Goal: Information Seeking & Learning: Learn about a topic

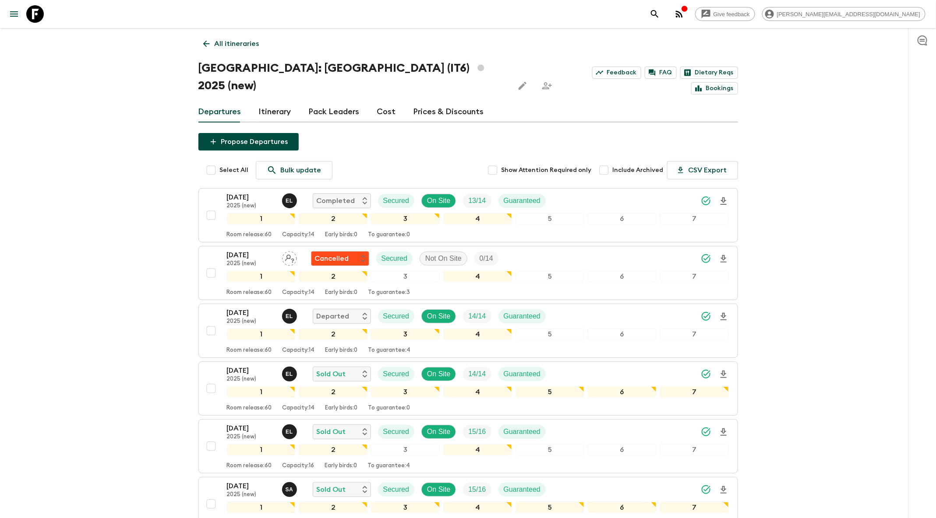
click at [264, 102] on link "Itinerary" at bounding box center [275, 112] width 32 height 21
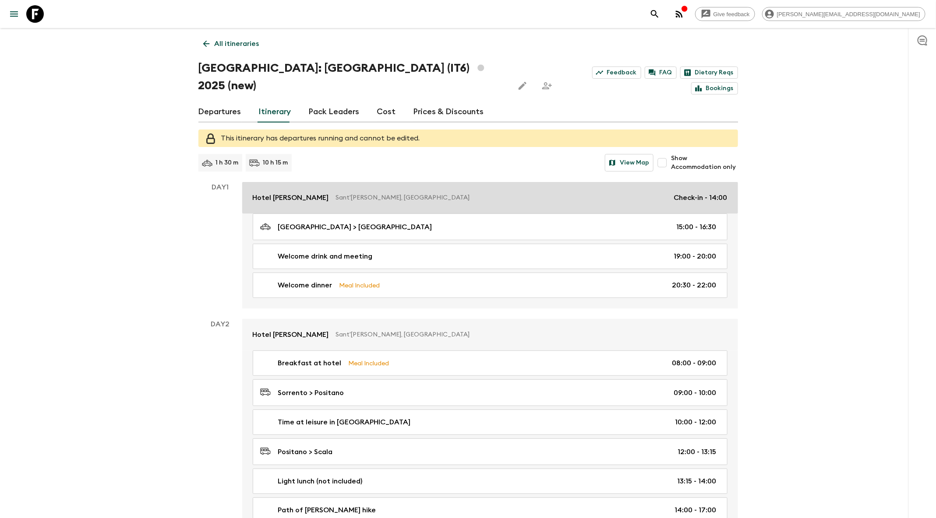
click at [404, 194] on p "Sant'[PERSON_NAME], [GEOGRAPHIC_DATA]" at bounding box center [501, 198] width 331 height 9
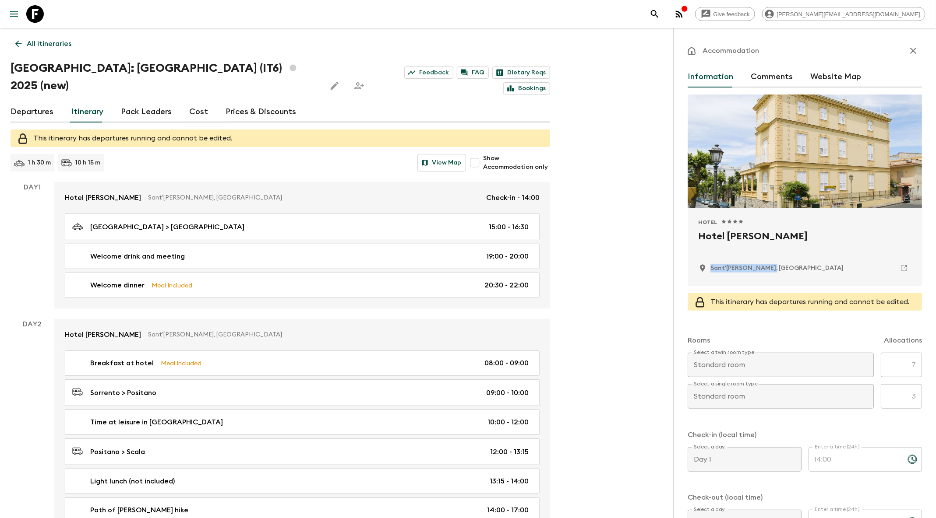
drag, startPoint x: 742, startPoint y: 269, endPoint x: 712, endPoint y: 270, distance: 30.2
click at [712, 270] on div "Sant'[PERSON_NAME], [GEOGRAPHIC_DATA]" at bounding box center [804, 268] width 213 height 15
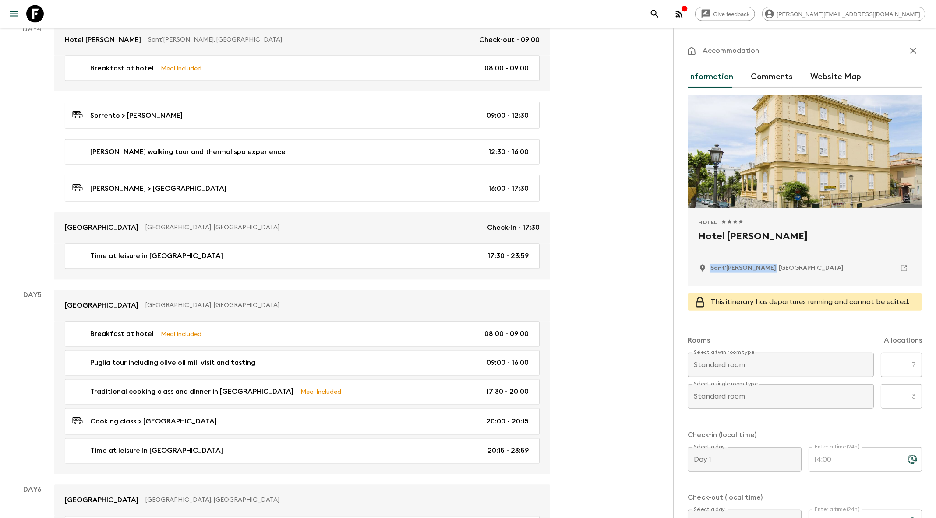
scroll to position [937, 0]
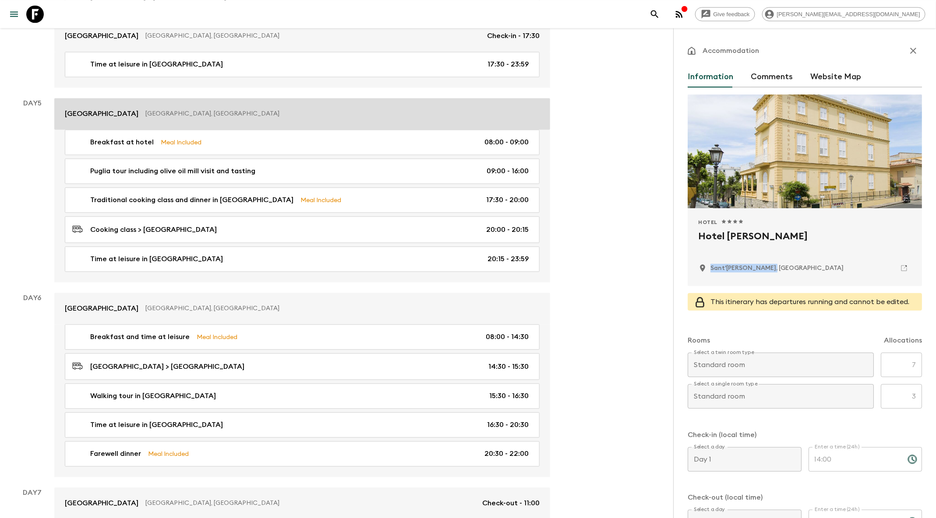
click at [117, 109] on p "[GEOGRAPHIC_DATA]" at bounding box center [102, 114] width 74 height 11
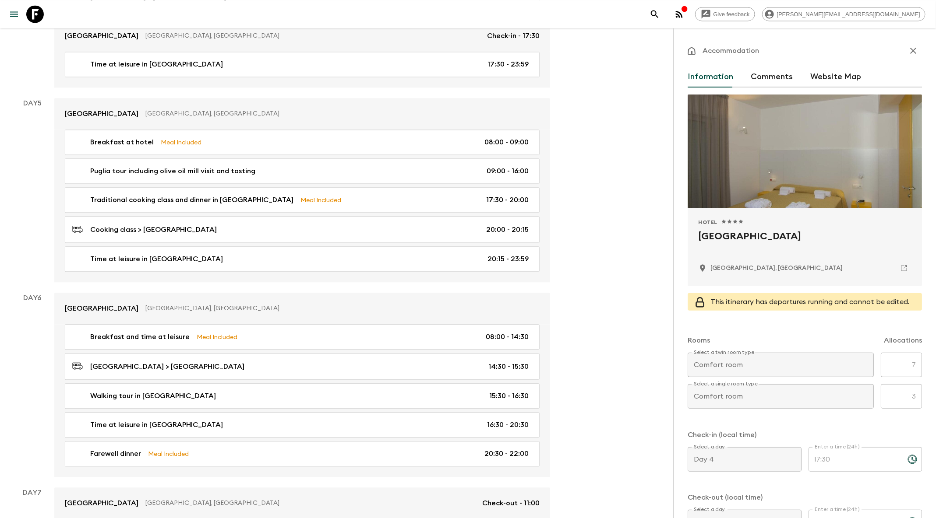
drag, startPoint x: 790, startPoint y: 235, endPoint x: 691, endPoint y: 236, distance: 99.0
click at [691, 236] on div "Hotel 1 Star 2 Stars 3 Stars 4 Stars 5 Stars Colle [GEOGRAPHIC_DATA], [GEOGRAPH…" at bounding box center [804, 247] width 234 height 78
copy h2 "[GEOGRAPHIC_DATA]"
drag, startPoint x: 791, startPoint y: 268, endPoint x: 710, endPoint y: 269, distance: 81.0
click at [710, 269] on div "[GEOGRAPHIC_DATA], [GEOGRAPHIC_DATA]" at bounding box center [804, 268] width 213 height 15
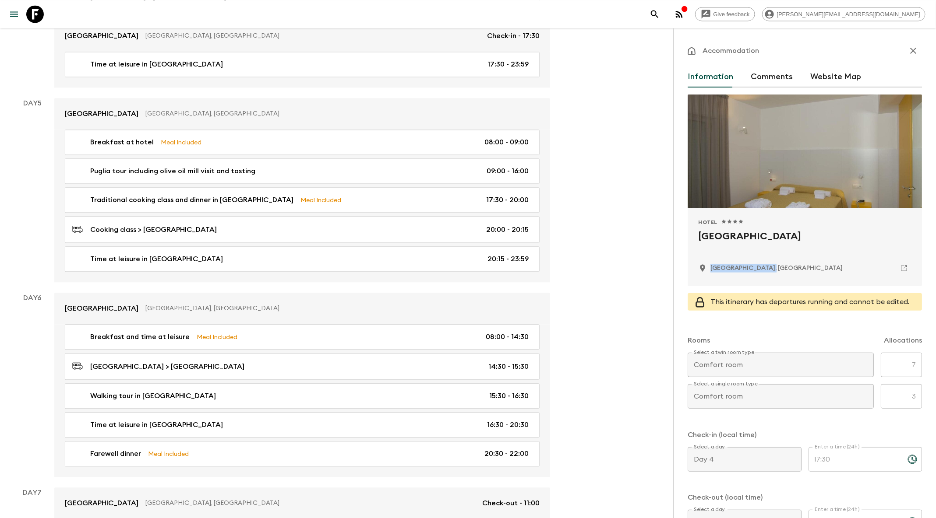
copy p "[GEOGRAPHIC_DATA], [GEOGRAPHIC_DATA]"
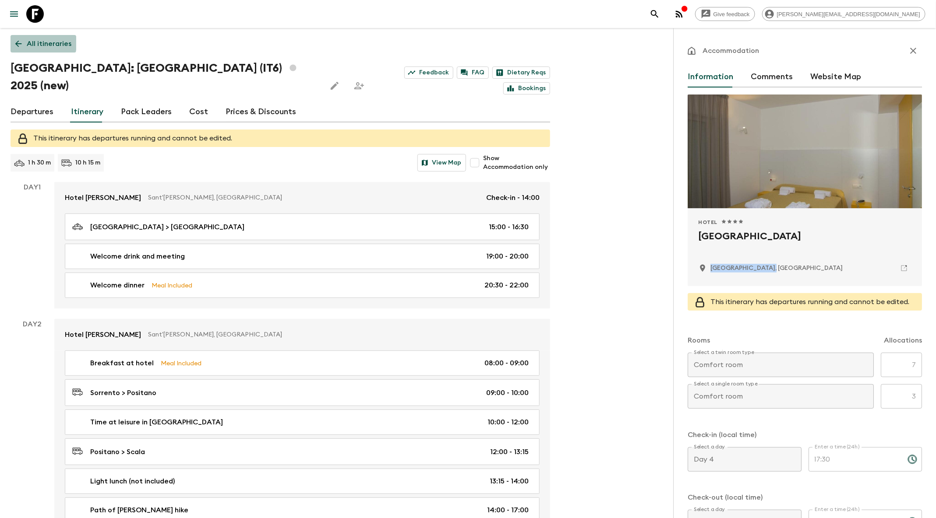
click at [22, 43] on icon at bounding box center [19, 44] width 10 height 10
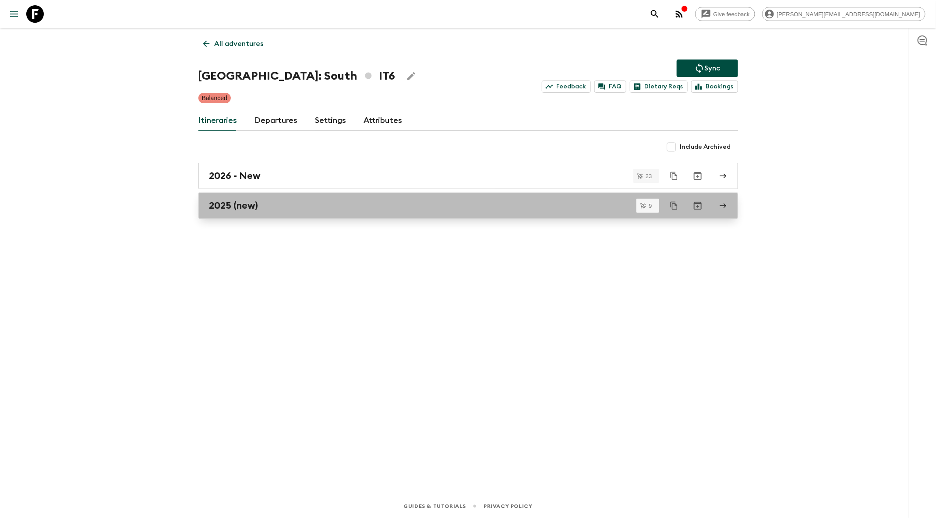
click at [345, 208] on div "2025 (new)" at bounding box center [459, 205] width 501 height 11
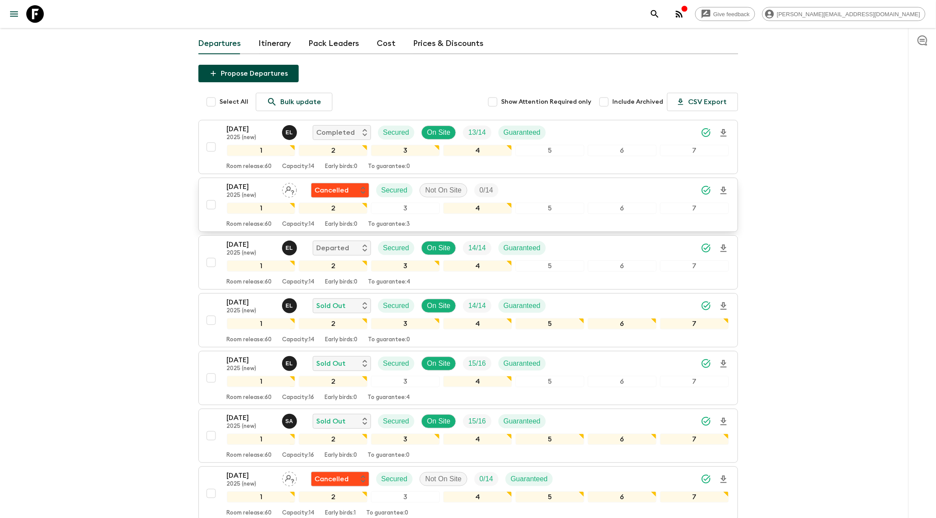
scroll to position [71, 0]
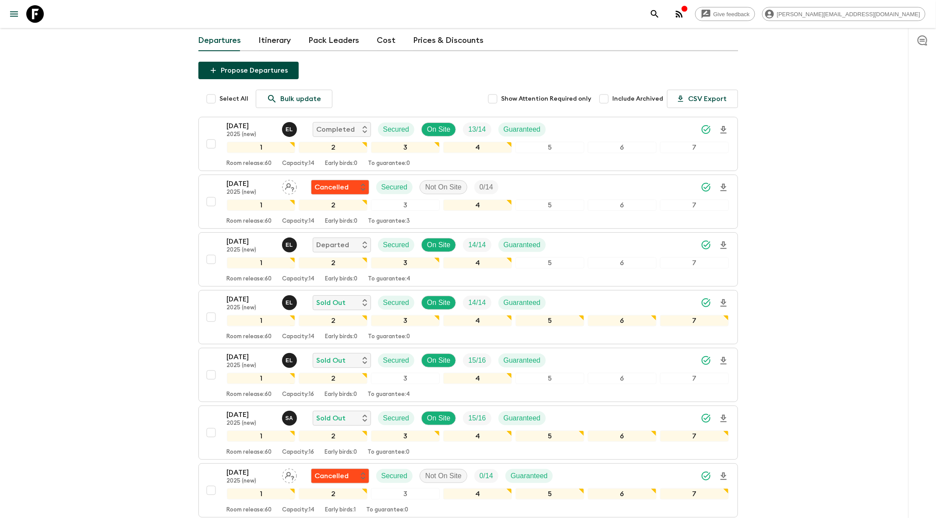
click at [645, 95] on span "Include Archived" at bounding box center [638, 99] width 51 height 9
click at [613, 90] on input "Include Archived" at bounding box center [604, 99] width 18 height 18
checkbox input "true"
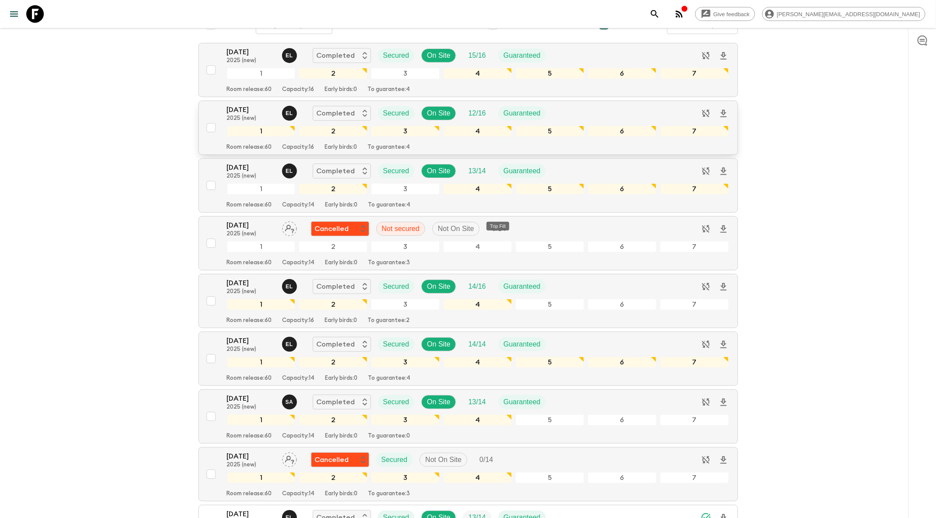
scroll to position [290, 0]
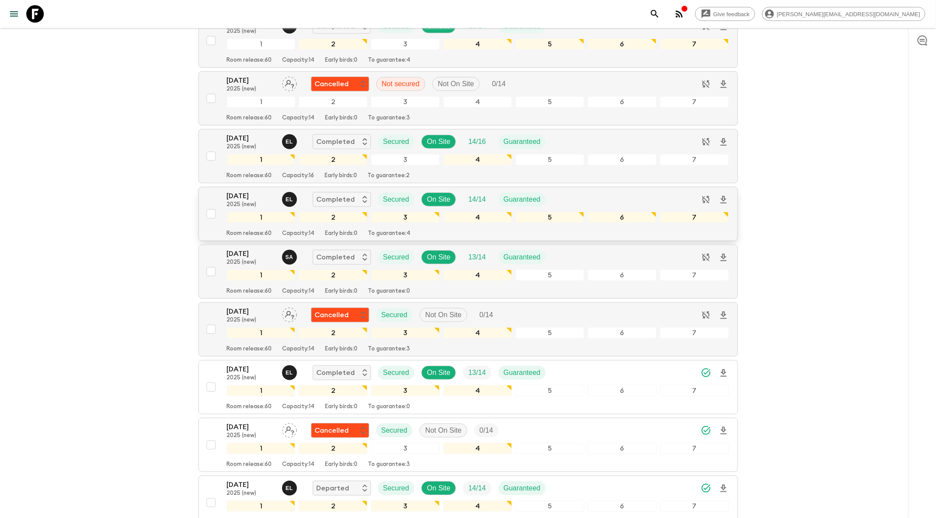
click at [610, 191] on div "[DATE] 2025 (new) E L Completed Secured On Site 14 / 14 Guaranteed" at bounding box center [478, 200] width 502 height 18
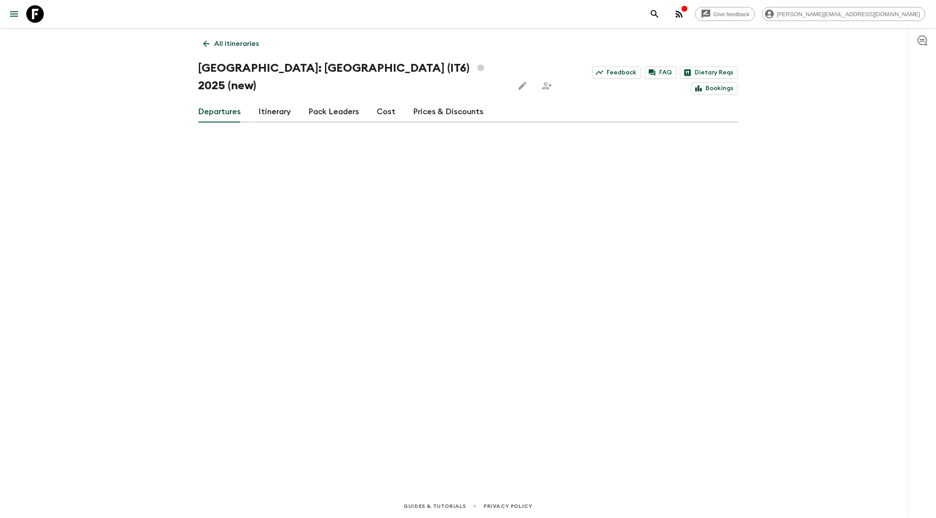
click at [201, 43] on icon at bounding box center [206, 44] width 10 height 10
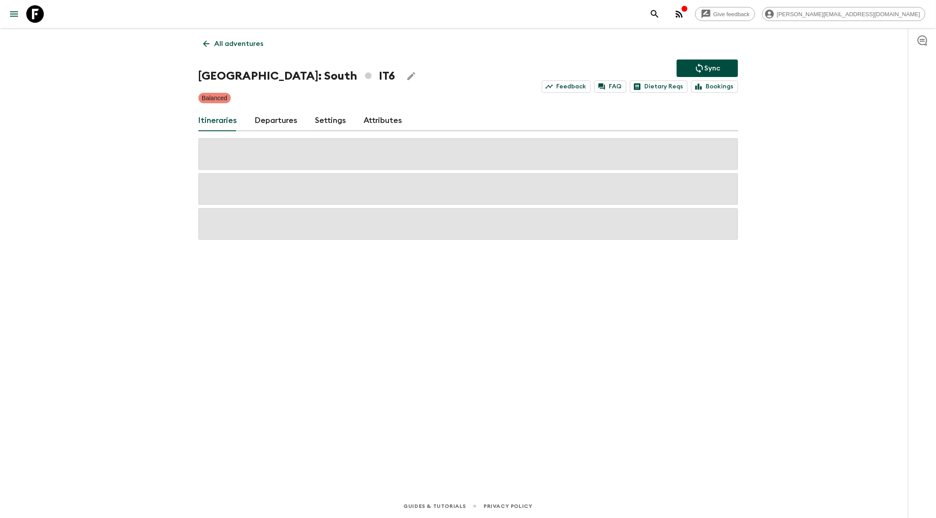
click at [209, 44] on icon at bounding box center [206, 44] width 10 height 10
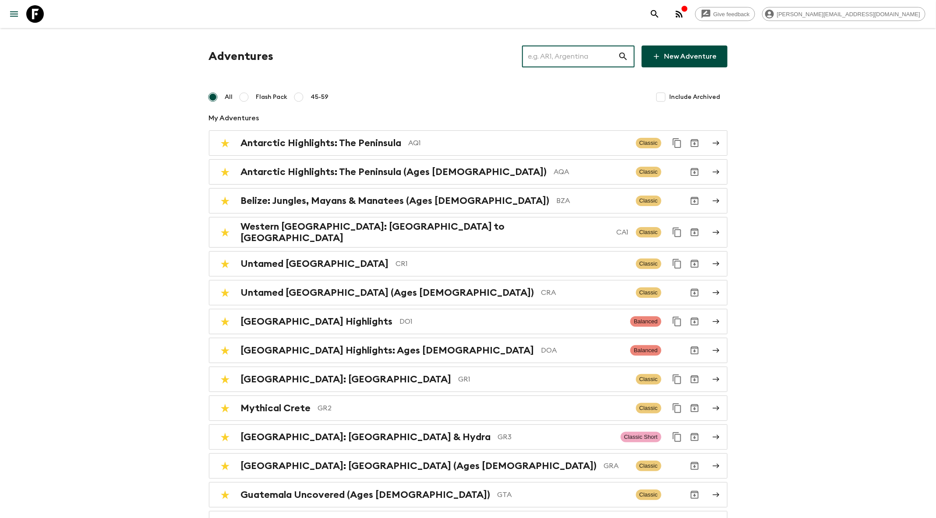
click at [585, 52] on input "text" at bounding box center [570, 56] width 96 height 25
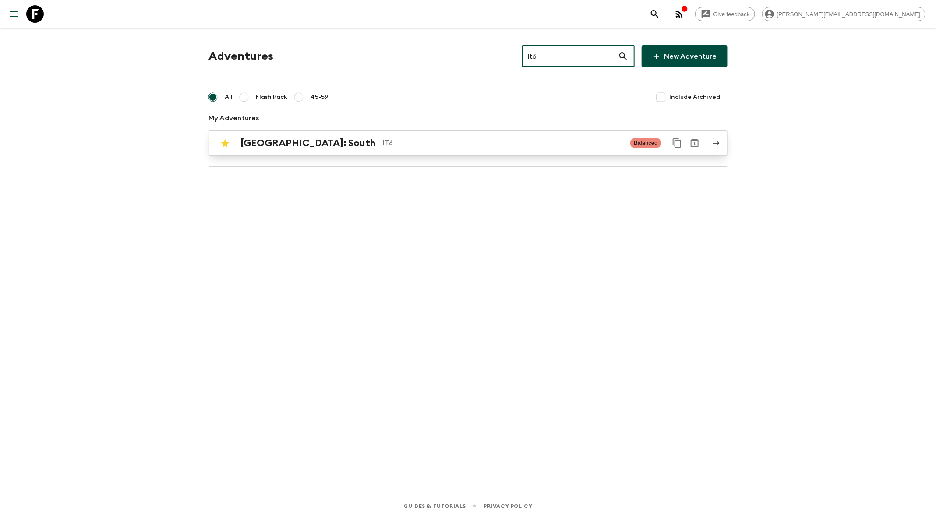
type input "it6"
click at [357, 152] on link "Italy: South IT6 Balanced" at bounding box center [468, 142] width 518 height 25
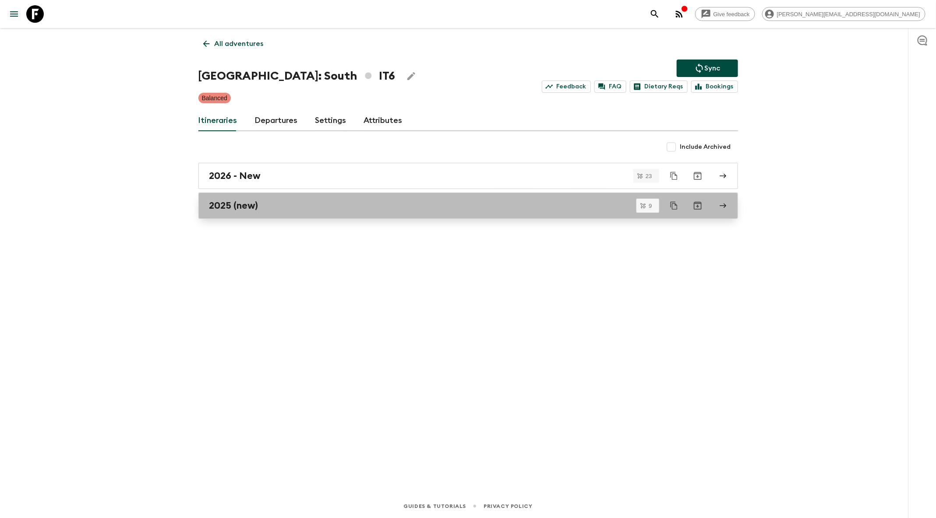
click at [357, 198] on link "2025 (new)" at bounding box center [467, 206] width 539 height 26
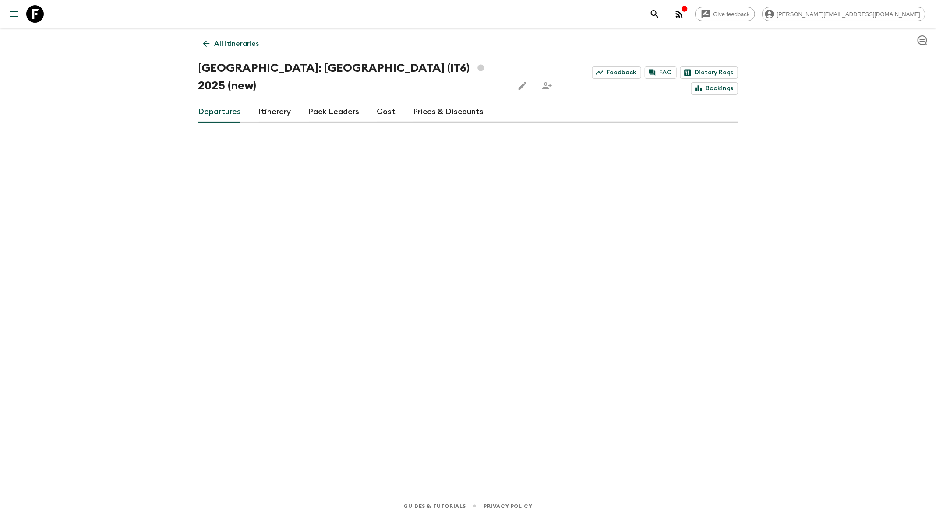
click at [35, 11] on icon at bounding box center [35, 14] width 18 height 18
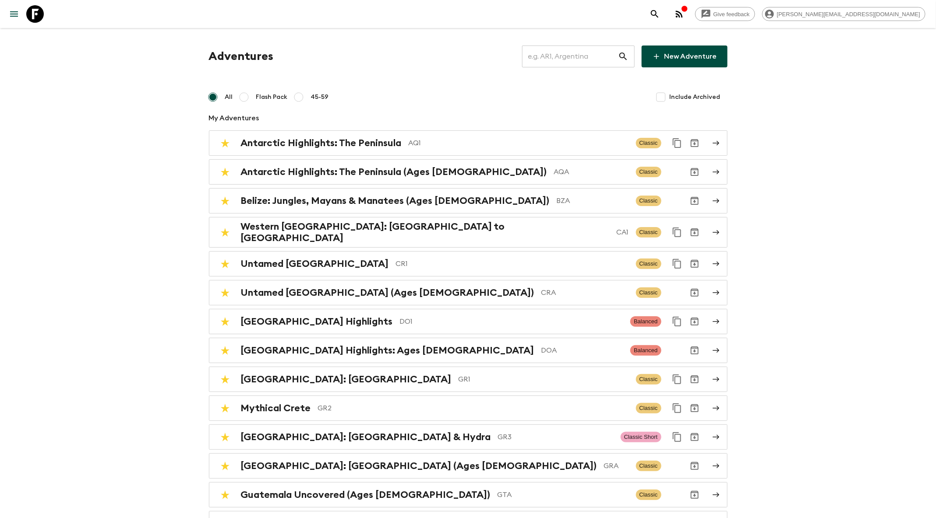
click at [555, 62] on input "text" at bounding box center [570, 56] width 96 height 25
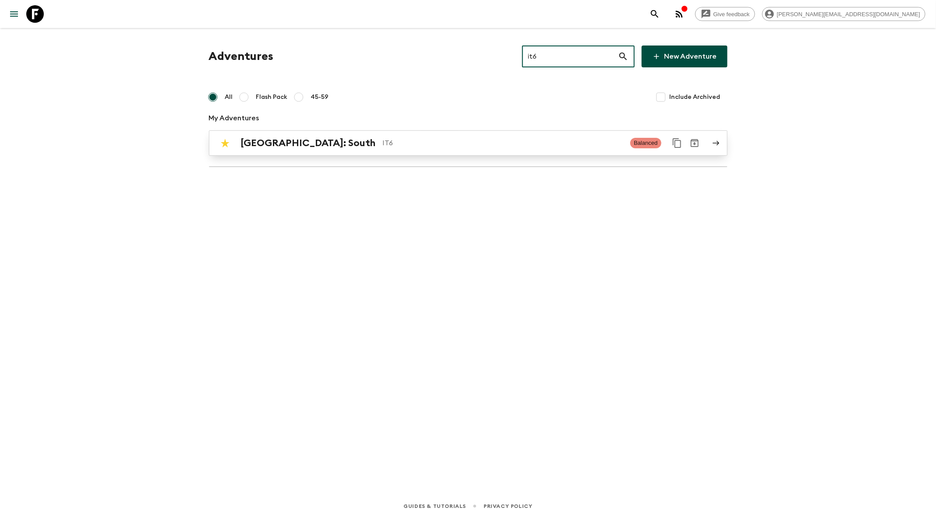
type input "it6"
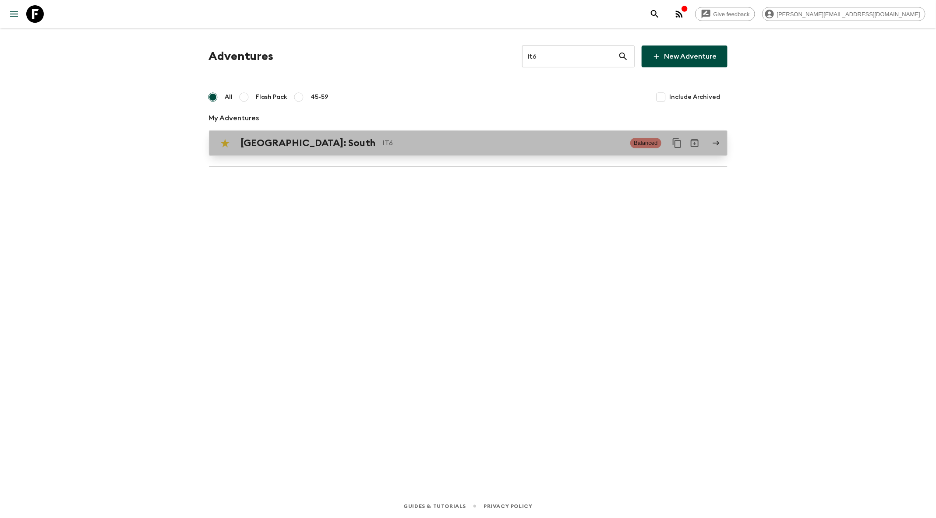
click at [483, 142] on p "IT6" at bounding box center [503, 143] width 241 height 11
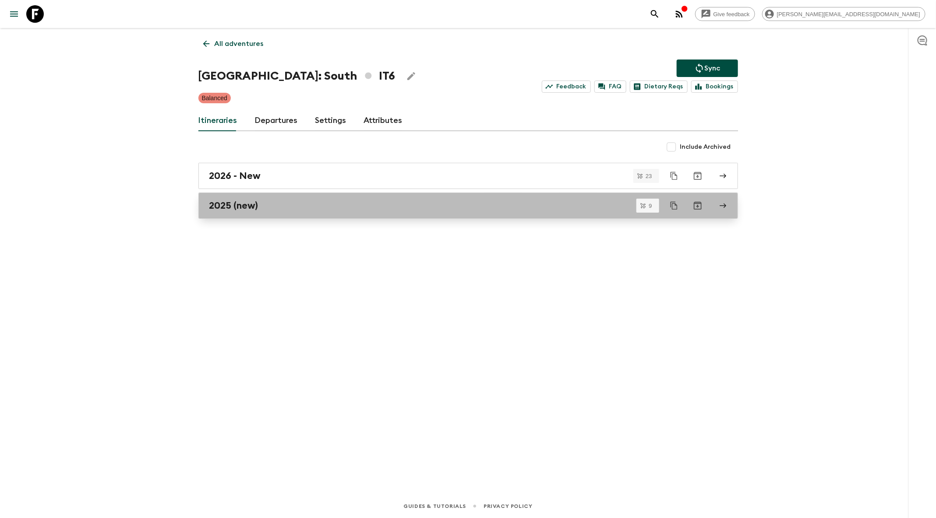
click at [274, 207] on div "2025 (new)" at bounding box center [459, 205] width 501 height 11
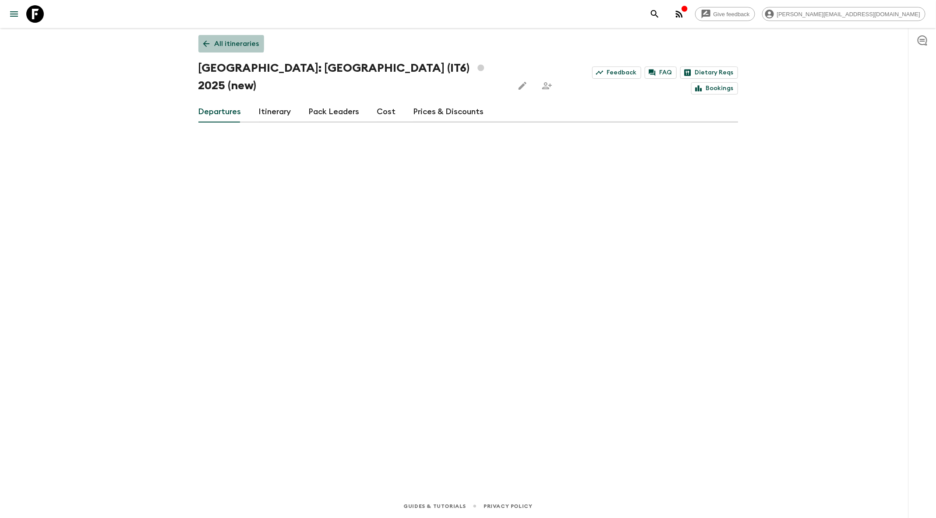
click at [208, 42] on icon at bounding box center [206, 44] width 10 height 10
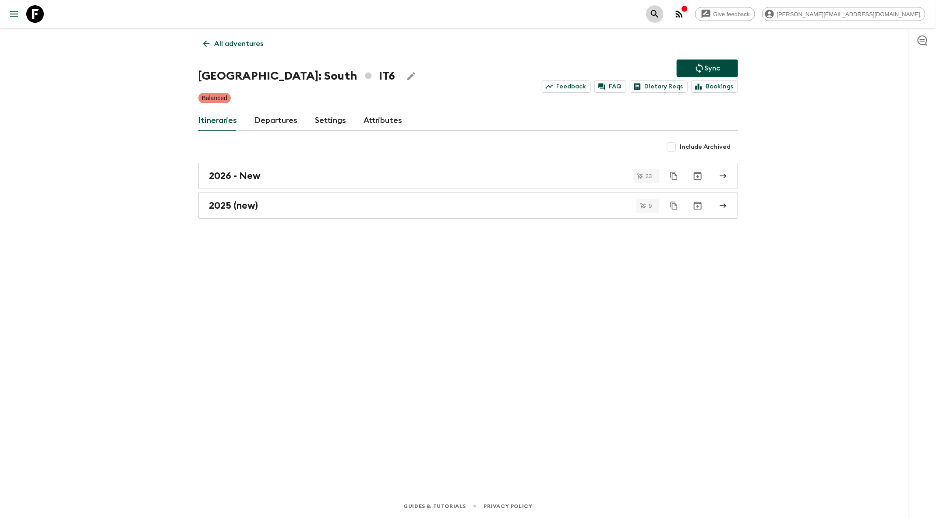
click at [663, 18] on button "search adventures" at bounding box center [655, 14] width 18 height 18
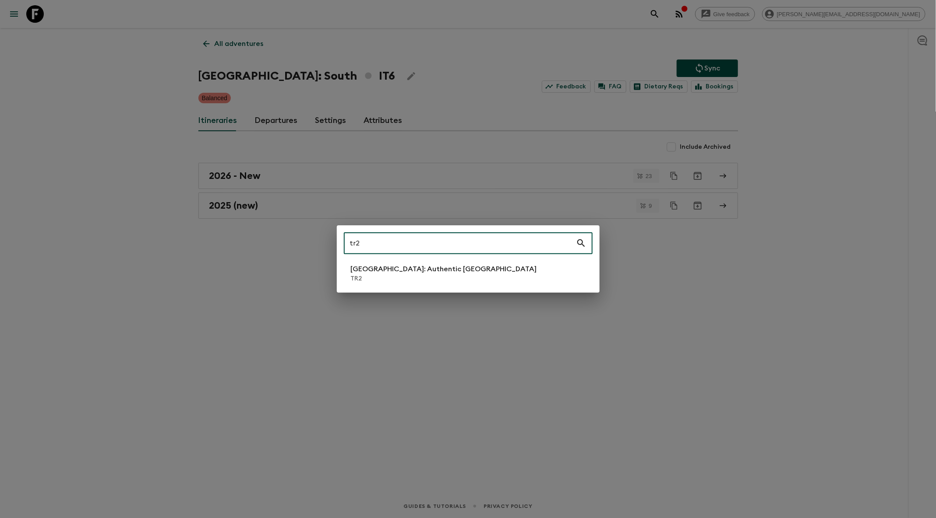
type input "tr2"
click at [426, 269] on p "Türkiye: Authentic Istanbul" at bounding box center [444, 269] width 186 height 11
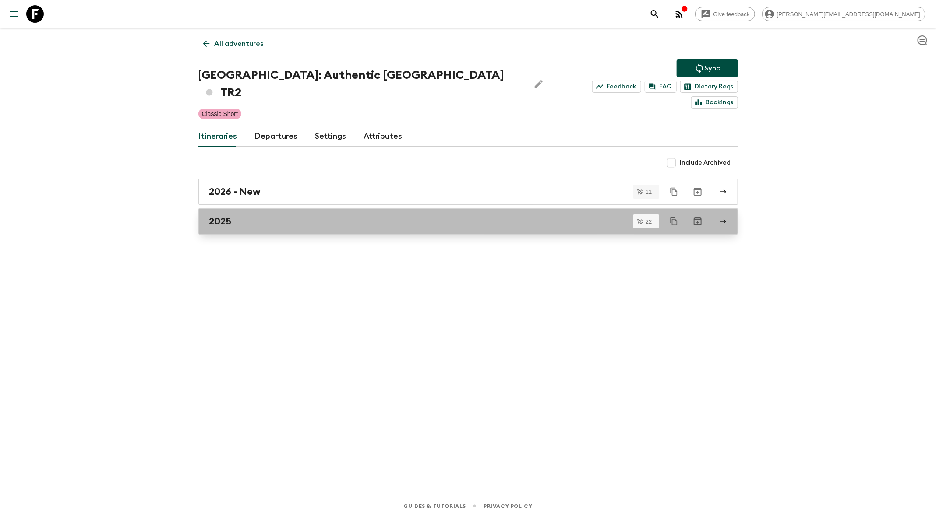
click at [370, 211] on link "2025" at bounding box center [467, 221] width 539 height 26
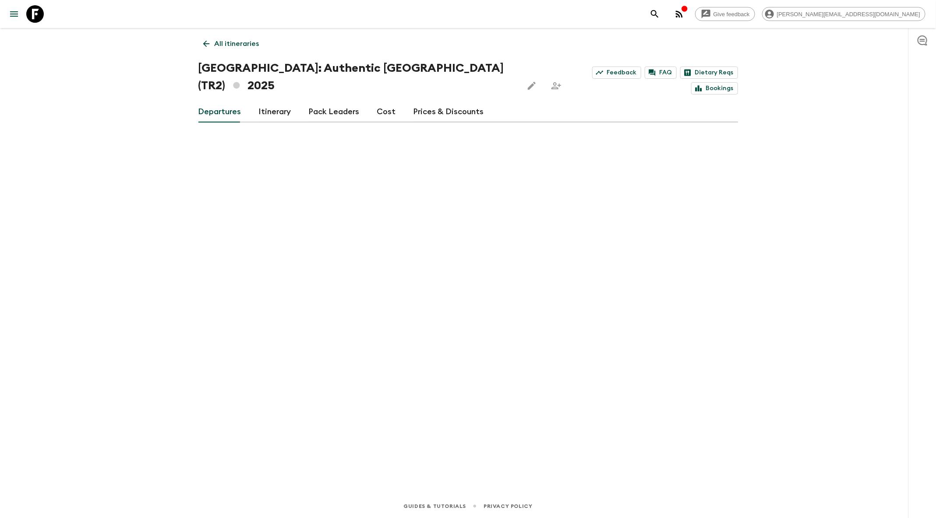
click at [210, 48] on icon at bounding box center [206, 44] width 10 height 10
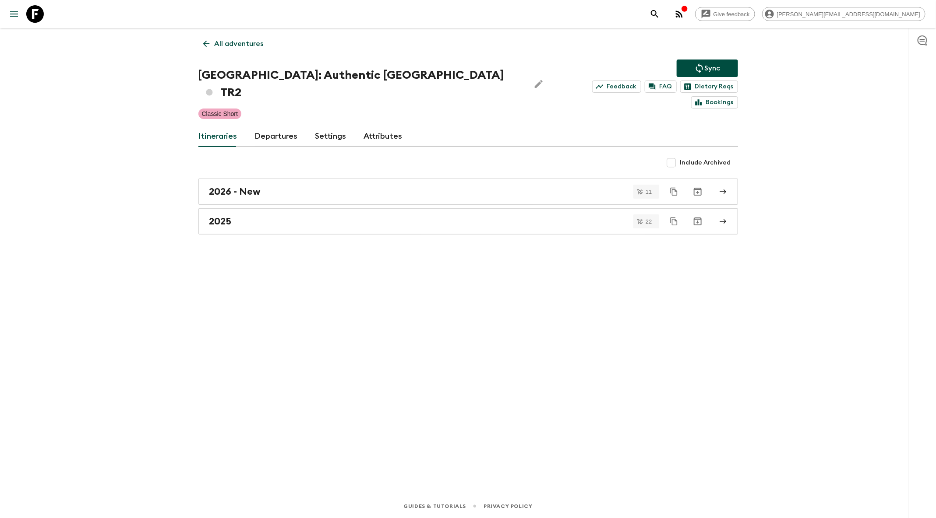
click at [660, 13] on icon "search adventures" at bounding box center [654, 14] width 11 height 11
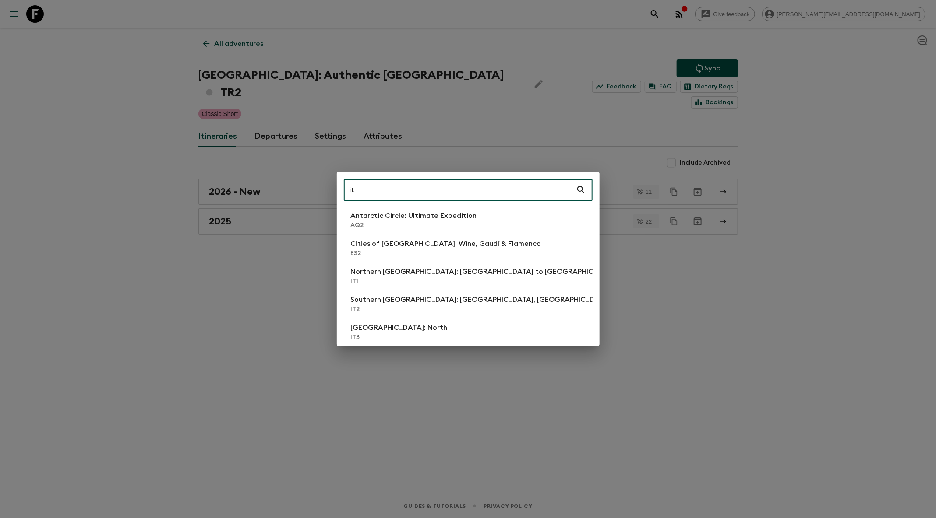
type input "it6"
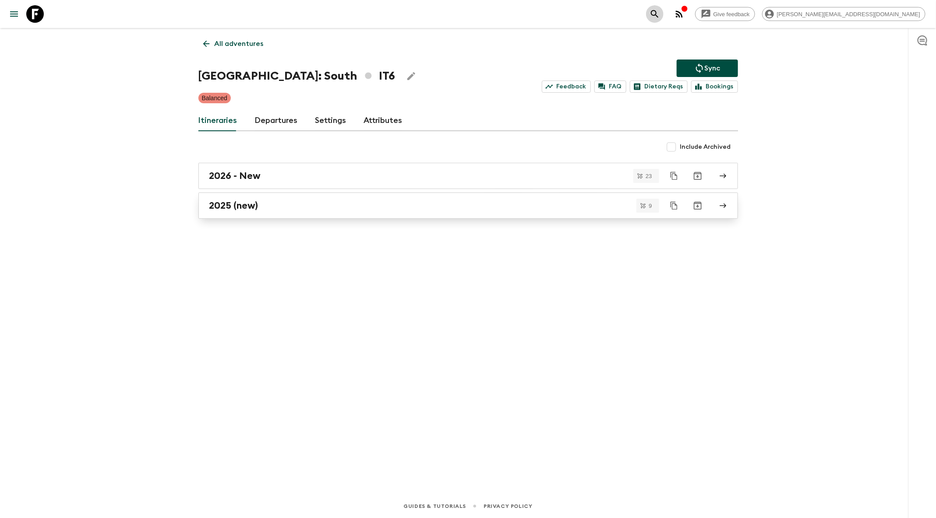
click at [389, 212] on link "2025 (new)" at bounding box center [467, 206] width 539 height 26
